Goal: Find specific page/section: Find specific page/section

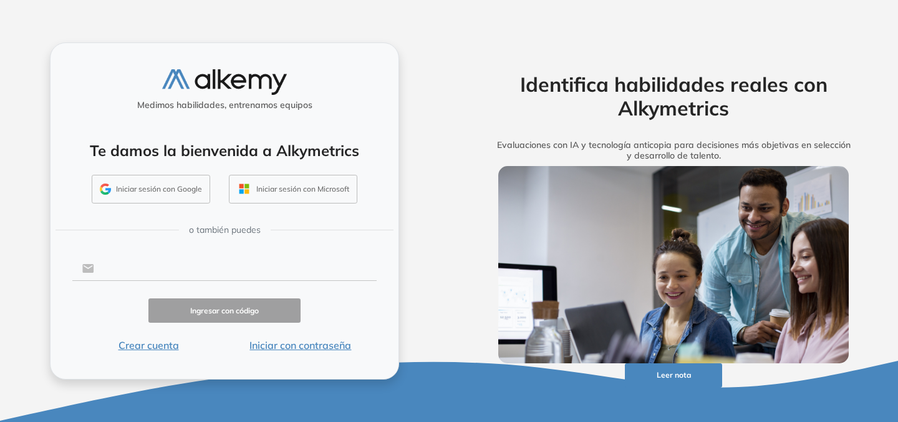
click at [270, 275] on input "text" at bounding box center [235, 268] width 283 height 24
type input "**********"
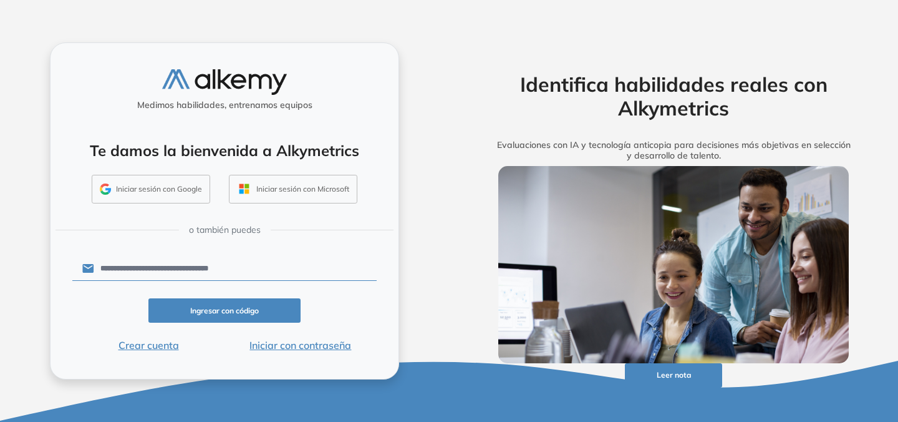
click at [273, 340] on button "Iniciar con contraseña" at bounding box center [301, 345] width 152 height 15
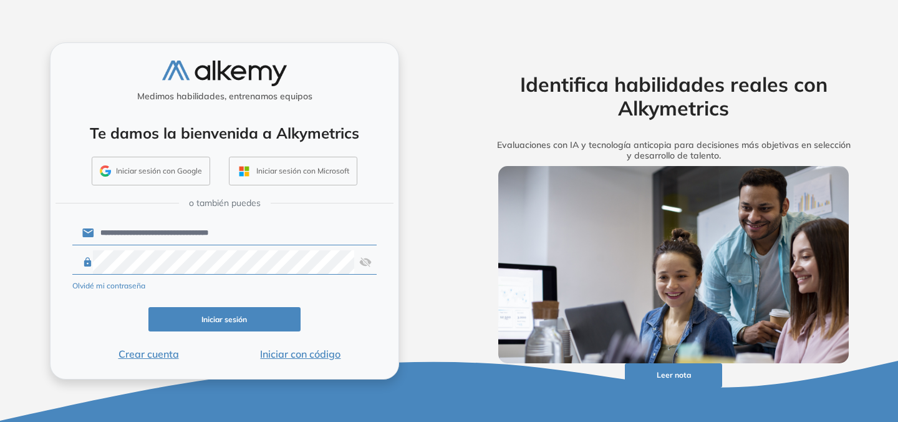
click at [382, 294] on div "**********" at bounding box center [224, 211] width 349 height 338
click at [270, 316] on button "Iniciar sesión" at bounding box center [224, 319] width 152 height 24
click at [129, 348] on button "Crear cuenta" at bounding box center [148, 353] width 152 height 15
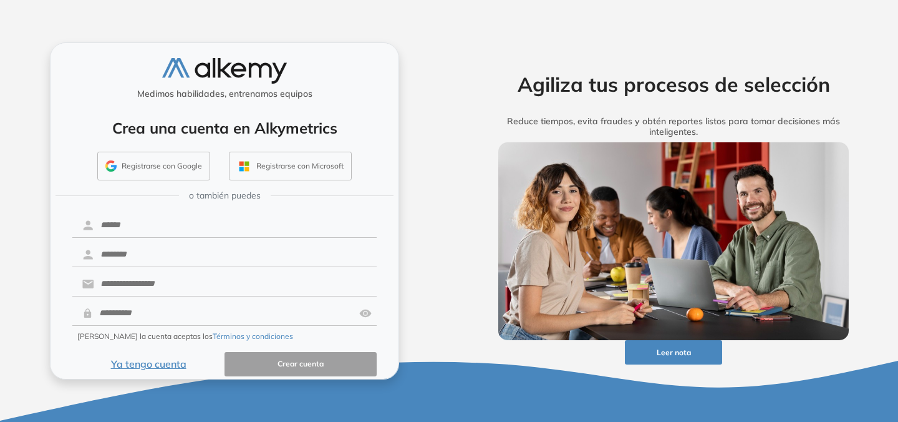
click at [162, 362] on button "Ya tengo cuenta" at bounding box center [148, 364] width 152 height 24
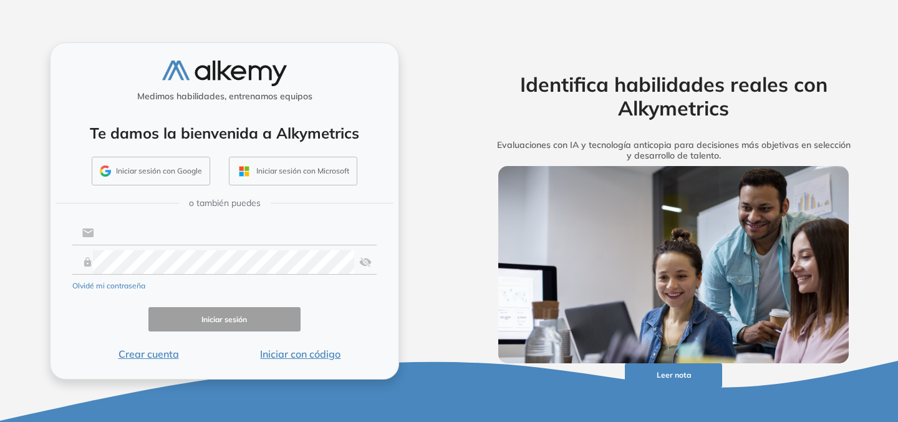
click at [207, 234] on input "text" at bounding box center [235, 233] width 283 height 24
type input "**********"
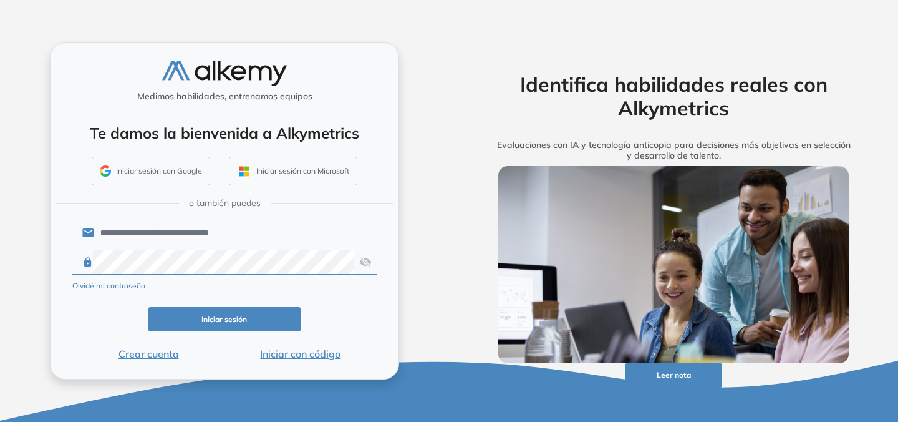
click button "Iniciar sesión" at bounding box center [224, 319] width 152 height 24
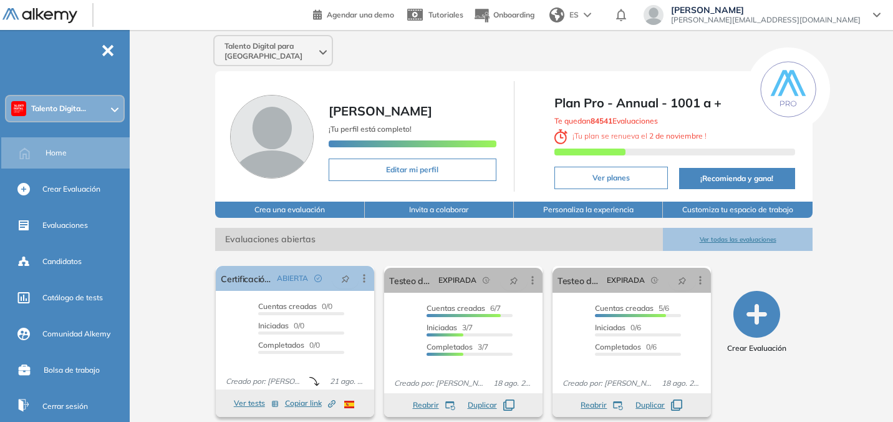
click at [104, 105] on div "Talento Digita..." at bounding box center [64, 108] width 117 height 25
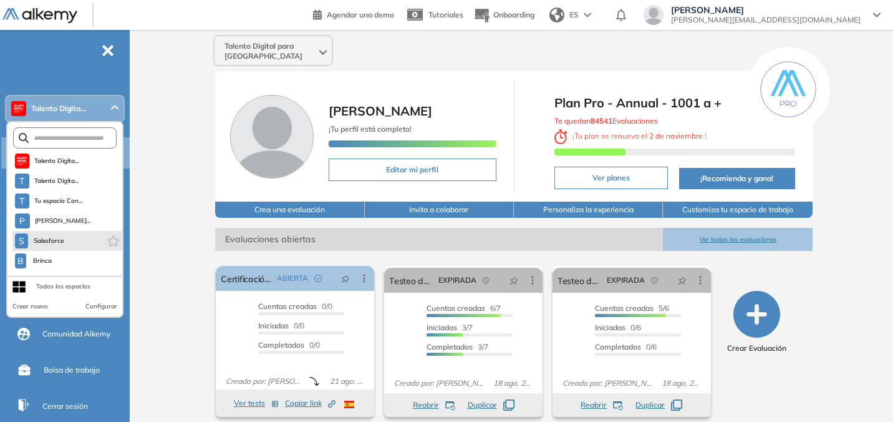
click at [93, 243] on li "S Salesforce" at bounding box center [67, 241] width 110 height 20
click at [66, 236] on li "S Salesforce" at bounding box center [67, 241] width 110 height 20
click at [69, 238] on li "S Salesforce" at bounding box center [67, 241] width 110 height 20
click at [39, 243] on span "Salesforce" at bounding box center [49, 241] width 32 height 10
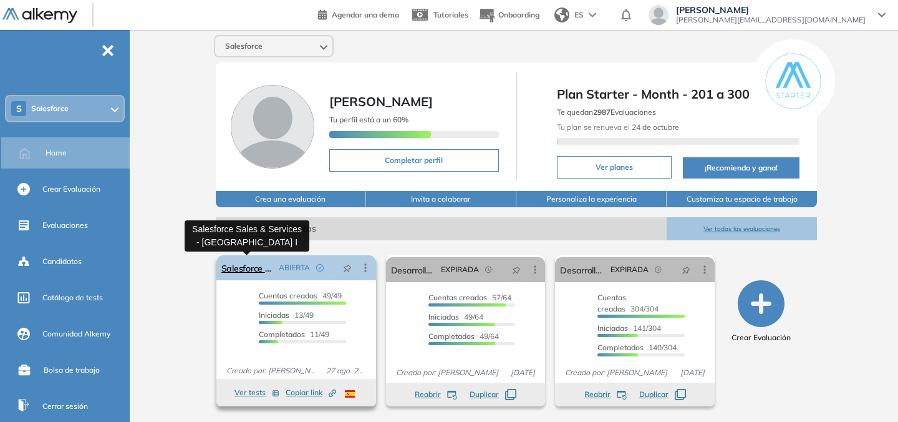
click at [250, 265] on link "Salesforce Sales & Services - Etapa I" at bounding box center [247, 267] width 52 height 25
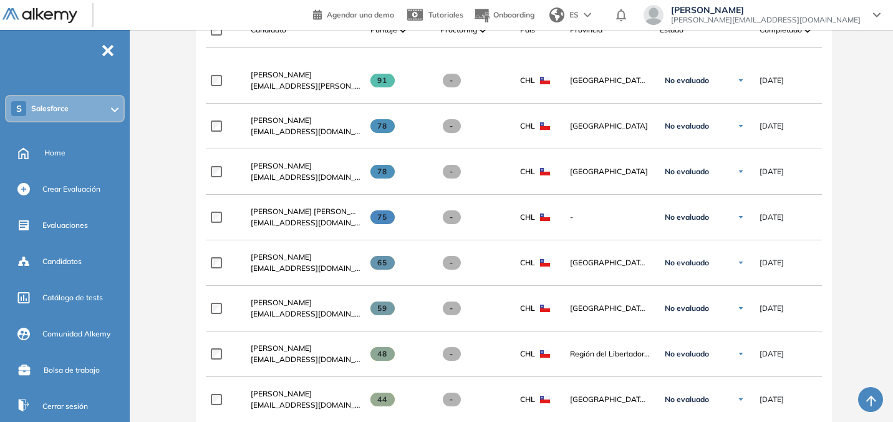
scroll to position [425, 0]
